Goal: Find specific page/section: Find specific page/section

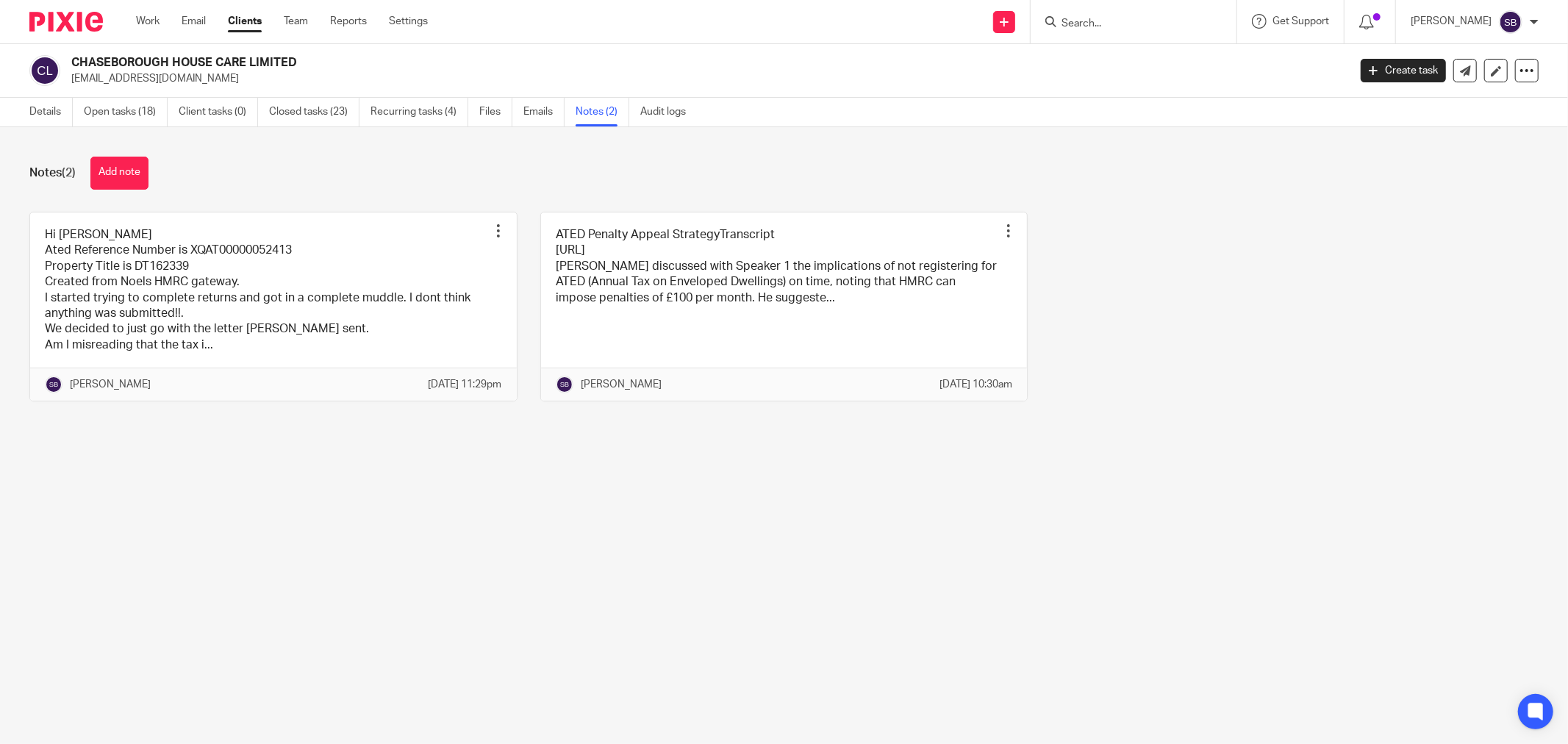
click at [1137, 21] on input "Search" at bounding box center [1126, 23] width 132 height 13
type input "civic"
click at [1144, 49] on link at bounding box center [1199, 63] width 283 height 34
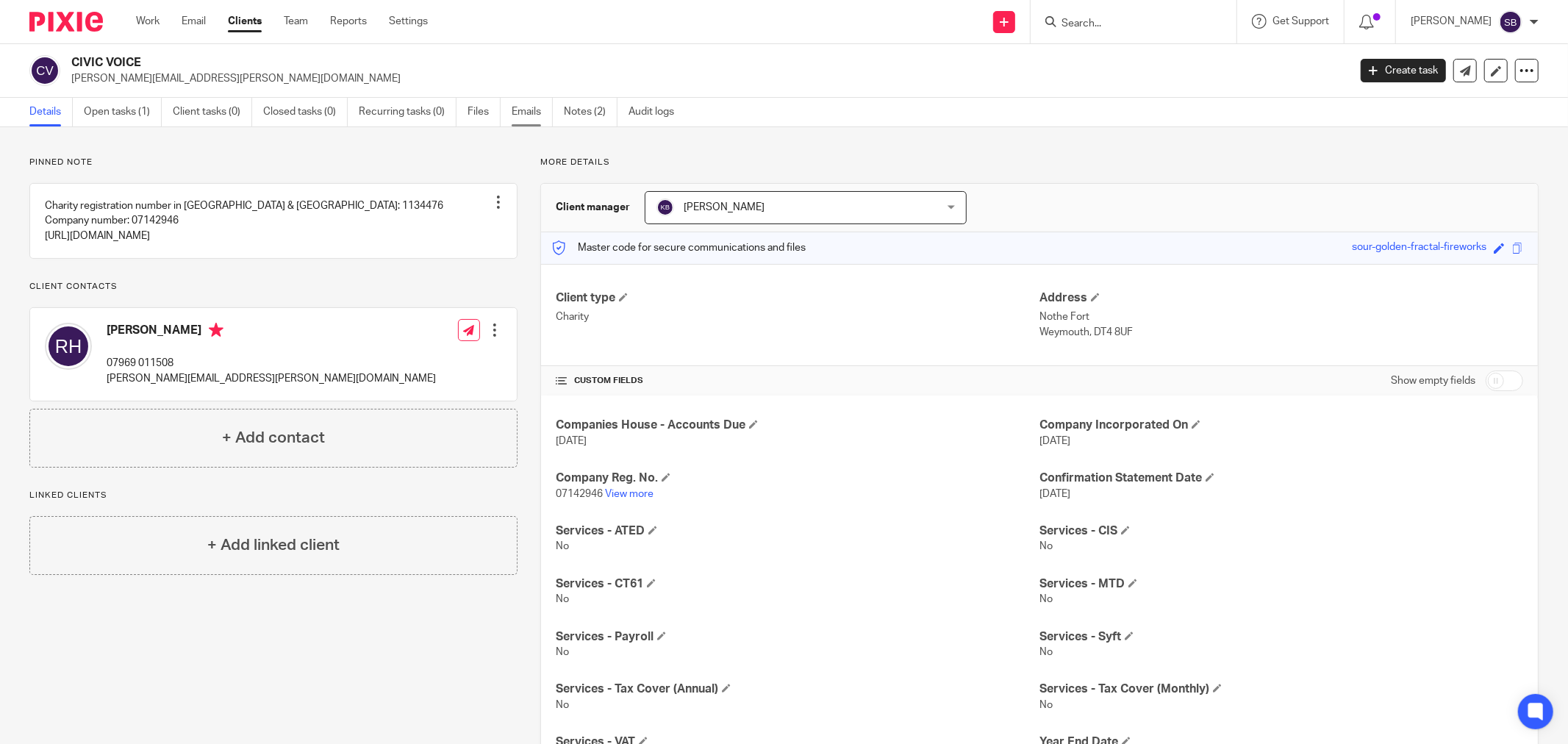
click at [527, 113] on link "Emails" at bounding box center [532, 111] width 41 height 29
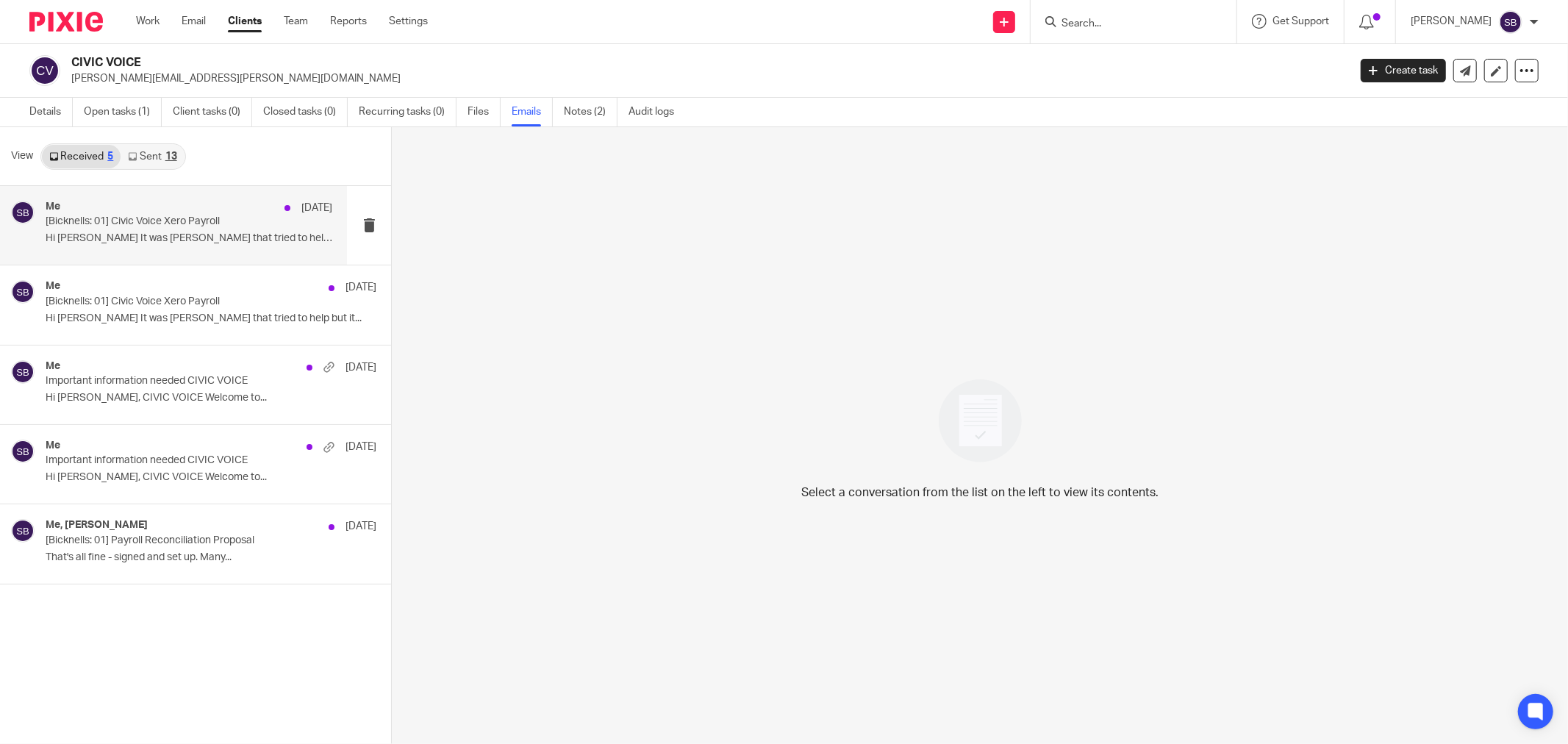
click at [170, 231] on div "Me 23 Jul [Bicknells: 01] Civic Voice Xero Payroll Hi Rob It was Sue that tried…" at bounding box center [189, 225] width 287 height 50
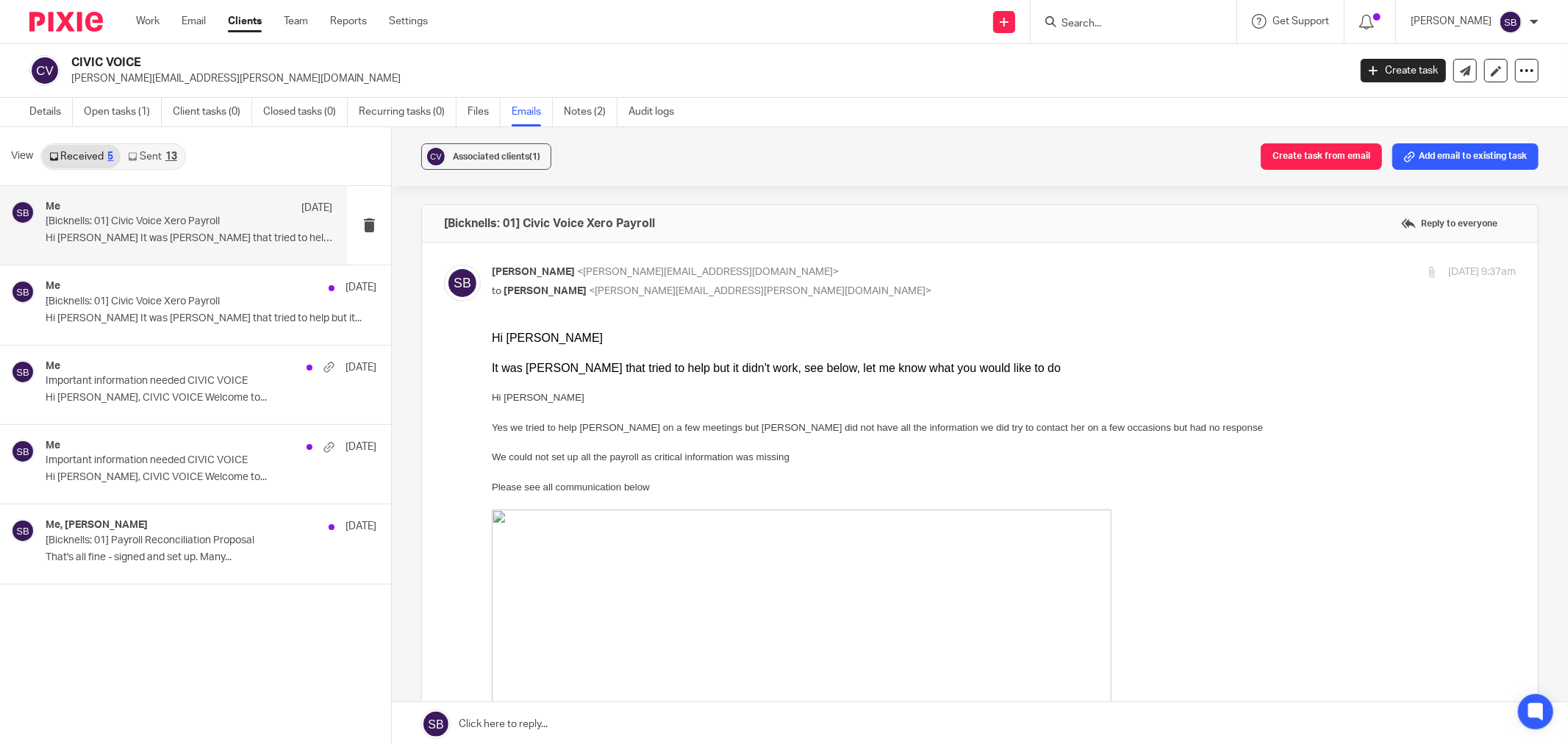
click at [1135, 18] on input "Search" at bounding box center [1126, 23] width 132 height 13
type input "whitfield"
click at [1150, 61] on link at bounding box center [1181, 63] width 249 height 34
